Goal: Transaction & Acquisition: Purchase product/service

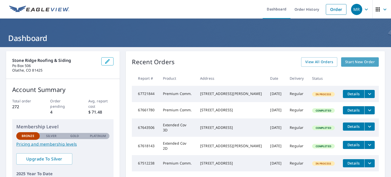
click at [346, 62] on span "Start New Order" at bounding box center [360, 62] width 30 height 6
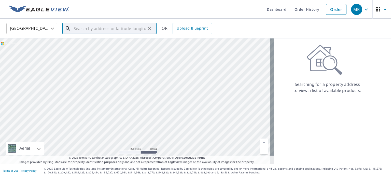
click at [94, 32] on input "text" at bounding box center [110, 28] width 73 height 14
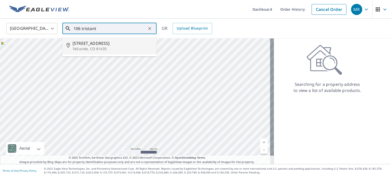
click at [104, 41] on span "[STREET_ADDRESS]" at bounding box center [113, 43] width 80 height 6
type input "[STREET_ADDRESS][PERSON_NAME]"
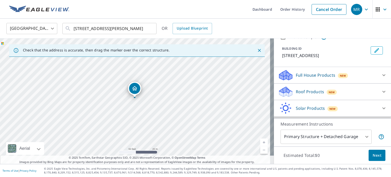
scroll to position [25, 0]
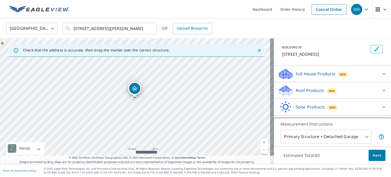
click at [308, 95] on div "Roof Products New" at bounding box center [328, 90] width 100 height 12
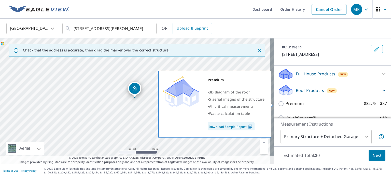
click at [291, 104] on p "Premium" at bounding box center [294, 103] width 18 height 6
click at [285, 104] on input "Premium $32.75 - $87" at bounding box center [282, 103] width 8 height 6
checkbox input "true"
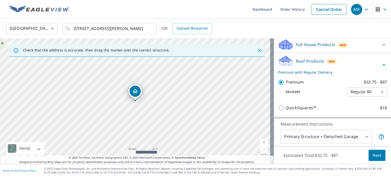
scroll to position [115, 0]
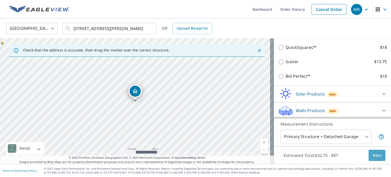
click at [372, 156] on span "Next" at bounding box center [376, 155] width 9 height 6
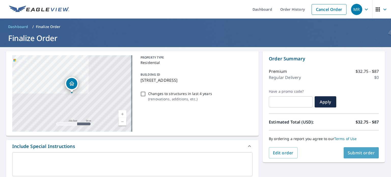
click at [354, 152] on span "Submit order" at bounding box center [361, 153] width 27 height 6
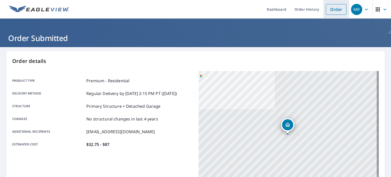
click at [333, 12] on link "Order" at bounding box center [336, 9] width 21 height 11
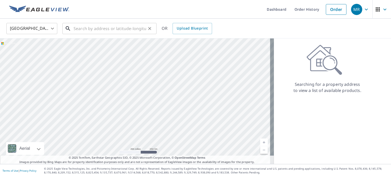
click at [91, 29] on input "text" at bounding box center [110, 28] width 73 height 14
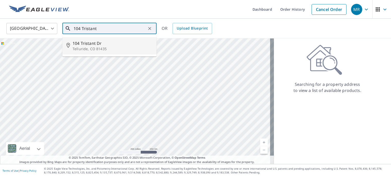
click at [90, 43] on span "104 Tristant Dr" at bounding box center [113, 43] width 80 height 6
type input "[STREET_ADDRESS][PERSON_NAME]"
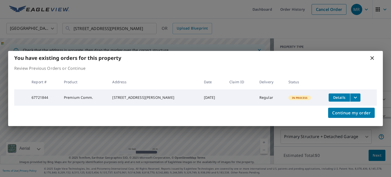
click at [371, 55] on icon at bounding box center [372, 58] width 6 height 6
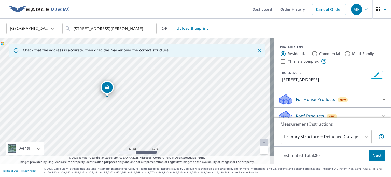
drag, startPoint x: 99, startPoint y: 81, endPoint x: 107, endPoint y: 86, distance: 9.4
click at [307, 111] on div "Roof Products New" at bounding box center [328, 116] width 100 height 12
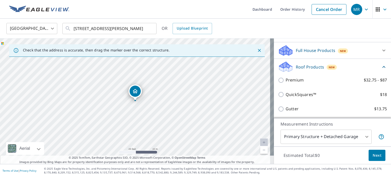
scroll to position [51, 0]
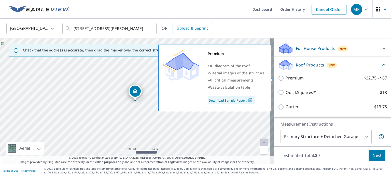
click at [289, 78] on p "Premium" at bounding box center [294, 78] width 18 height 6
click at [285, 78] on input "Premium $32.75 - $87" at bounding box center [282, 78] width 8 height 6
checkbox input "true"
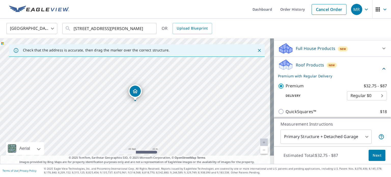
click at [372, 154] on span "Next" at bounding box center [376, 155] width 9 height 6
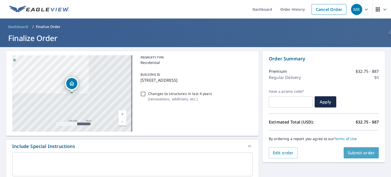
click at [355, 152] on span "Submit order" at bounding box center [361, 153] width 27 height 6
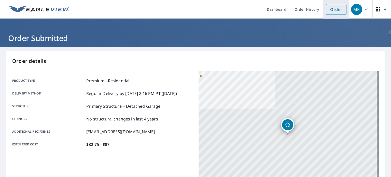
click at [327, 9] on link "Order" at bounding box center [336, 9] width 21 height 11
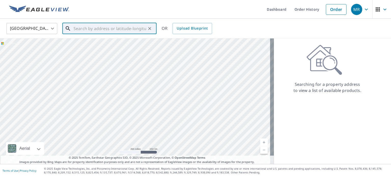
click at [116, 27] on input "text" at bounding box center [110, 28] width 73 height 14
click at [101, 45] on span "110 Tristant Dr" at bounding box center [113, 43] width 80 height 6
type input "[STREET_ADDRESS][PERSON_NAME]"
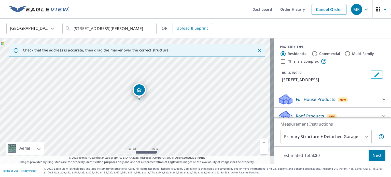
drag, startPoint x: 147, startPoint y: 92, endPoint x: 139, endPoint y: 90, distance: 7.4
click at [294, 112] on div "Roof Products New" at bounding box center [328, 116] width 100 height 12
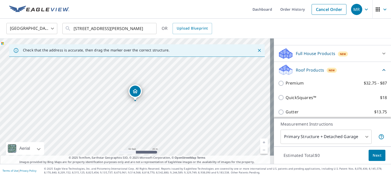
scroll to position [51, 0]
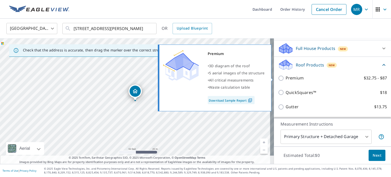
click at [289, 77] on p "Premium" at bounding box center [294, 78] width 18 height 6
click at [285, 77] on input "Premium $32.75 - $87" at bounding box center [282, 78] width 8 height 6
checkbox input "true"
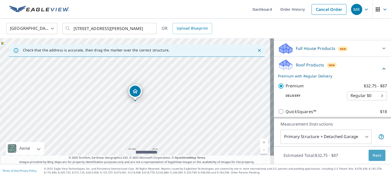
click at [376, 154] on span "Next" at bounding box center [376, 155] width 9 height 6
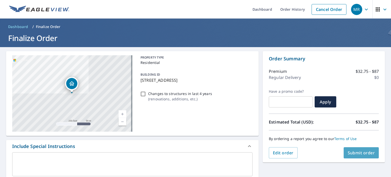
click at [351, 153] on span "Submit order" at bounding box center [361, 153] width 27 height 6
